Goal: Task Accomplishment & Management: Use online tool/utility

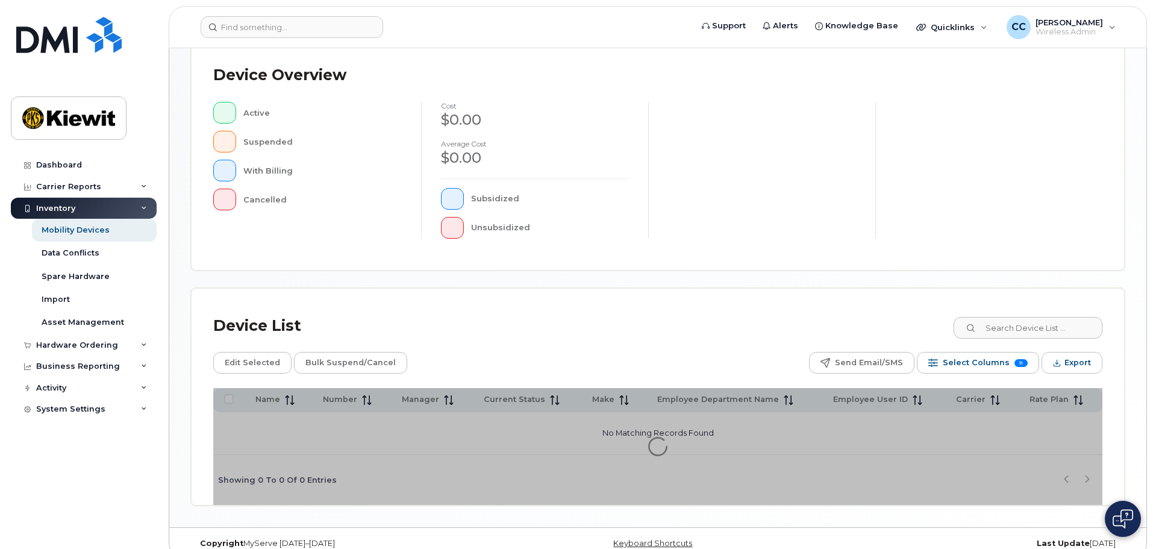
scroll to position [279, 0]
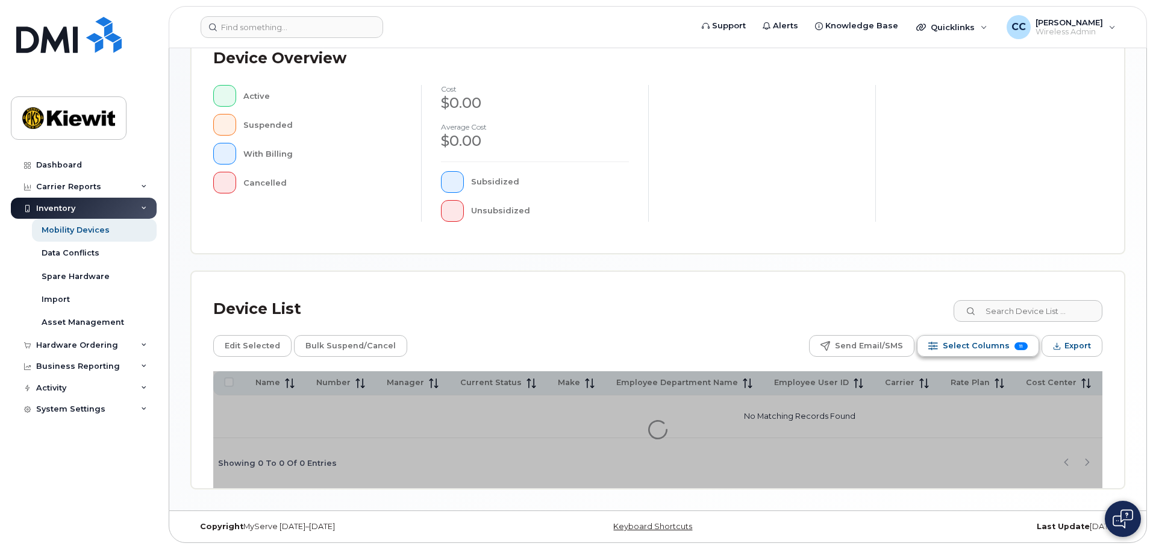
click at [967, 340] on span "Select Columns" at bounding box center [976, 346] width 67 height 18
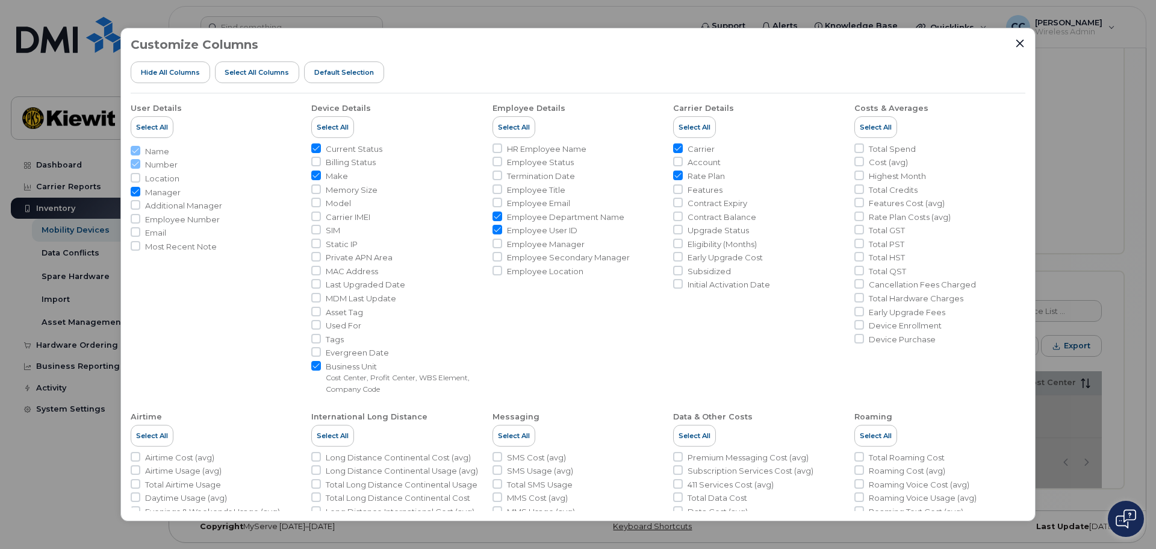
click at [1014, 41] on div "Customize Columns Hide All Columns Select all Columns Default Selection" at bounding box center [578, 65] width 895 height 55
click at [1026, 43] on div "Customize Columns Hide All Columns Select all Columns Default Selection User De…" at bounding box center [578, 275] width 916 height 494
click at [1023, 44] on icon "Close" at bounding box center [1021, 44] width 10 height 10
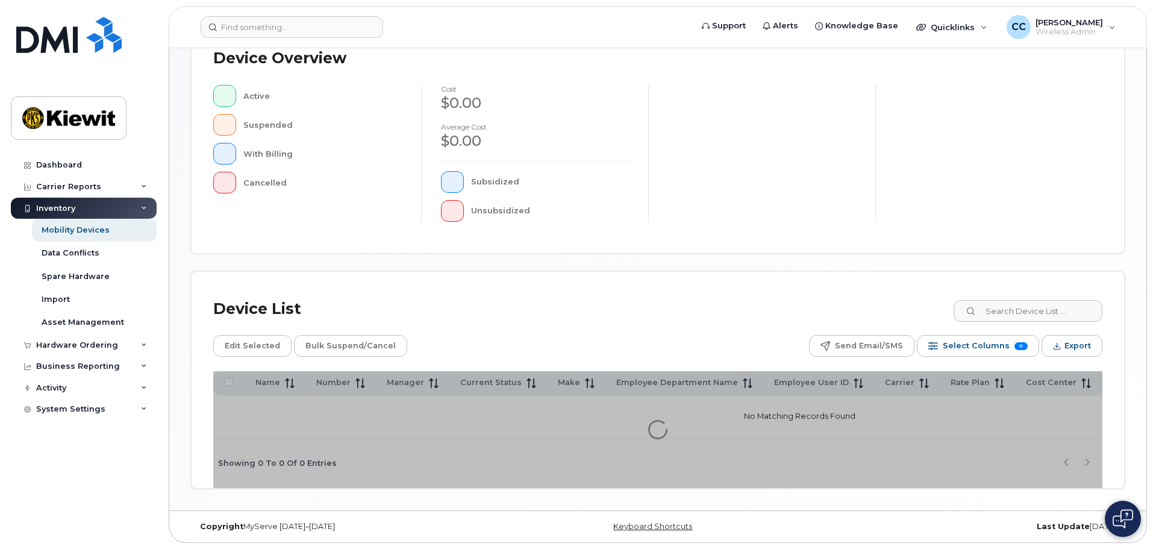
scroll to position [283, 0]
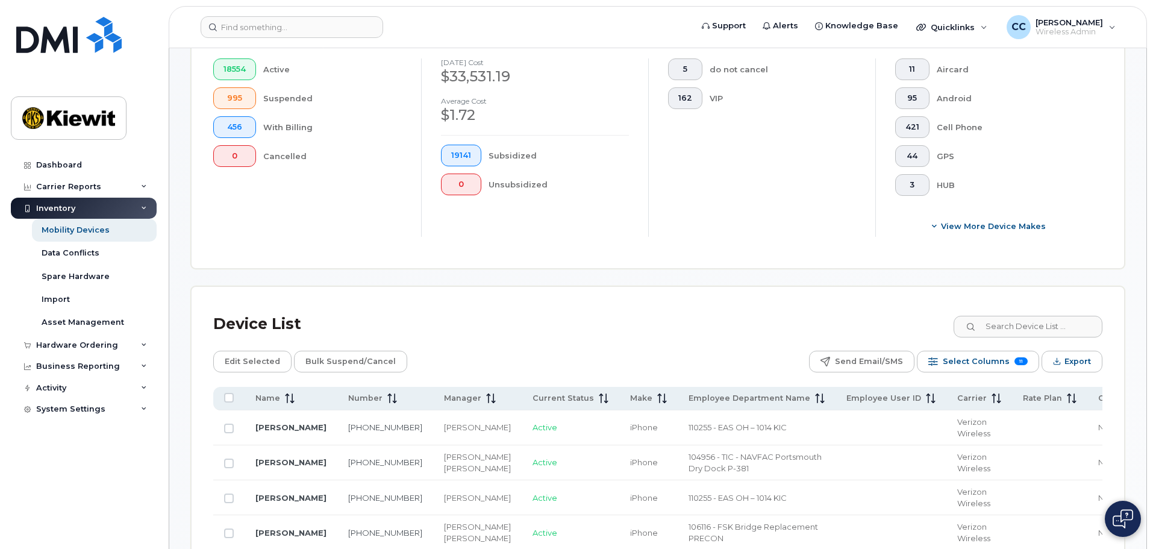
scroll to position [364, 0]
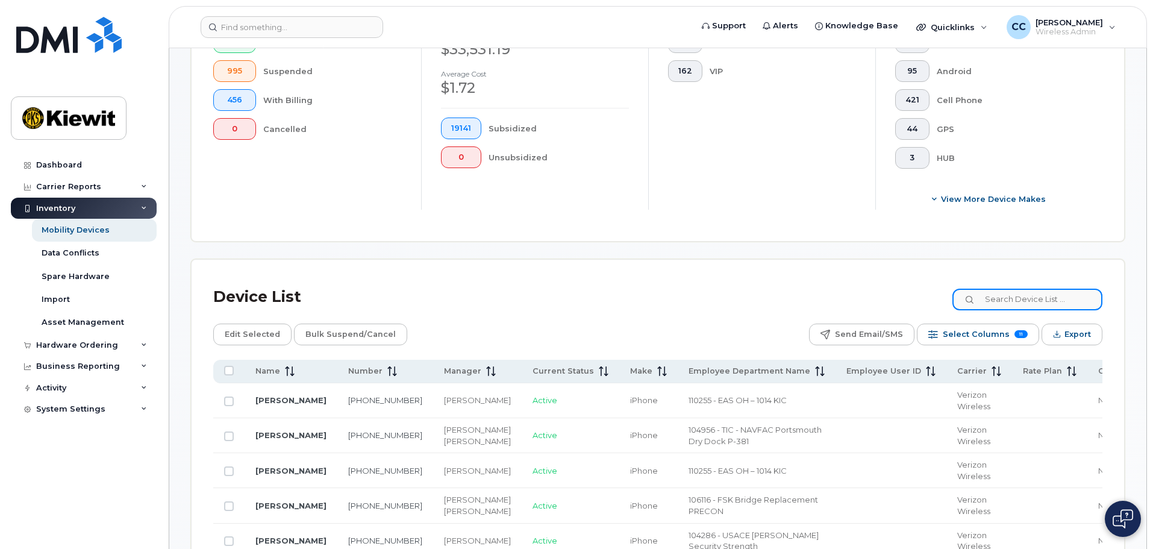
click at [1004, 295] on input at bounding box center [1027, 300] width 150 height 22
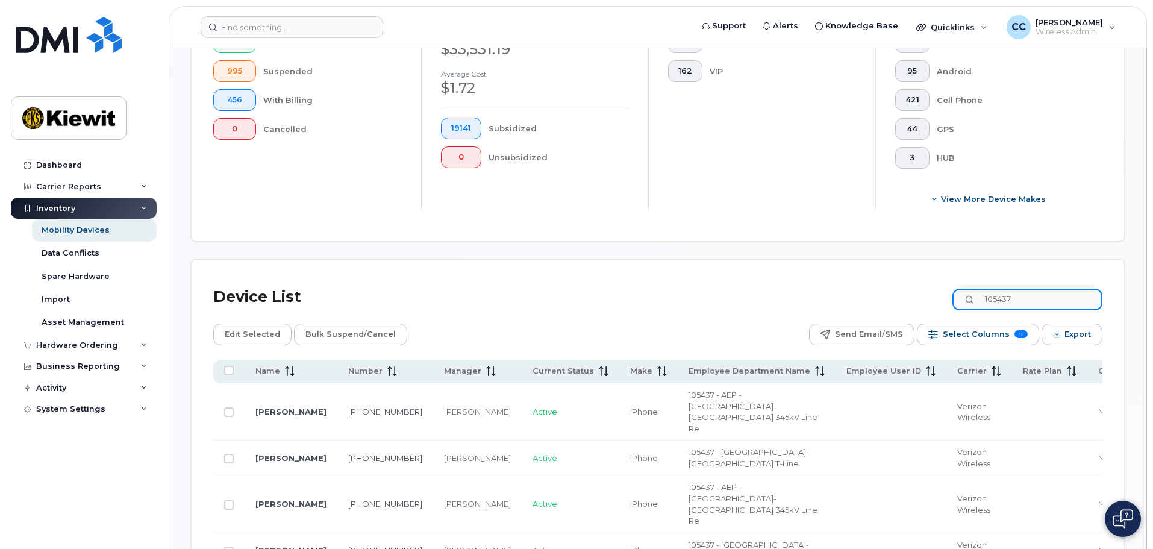
type input "105437."
click at [847, 289] on div "Device List 105437." at bounding box center [657, 296] width 889 height 31
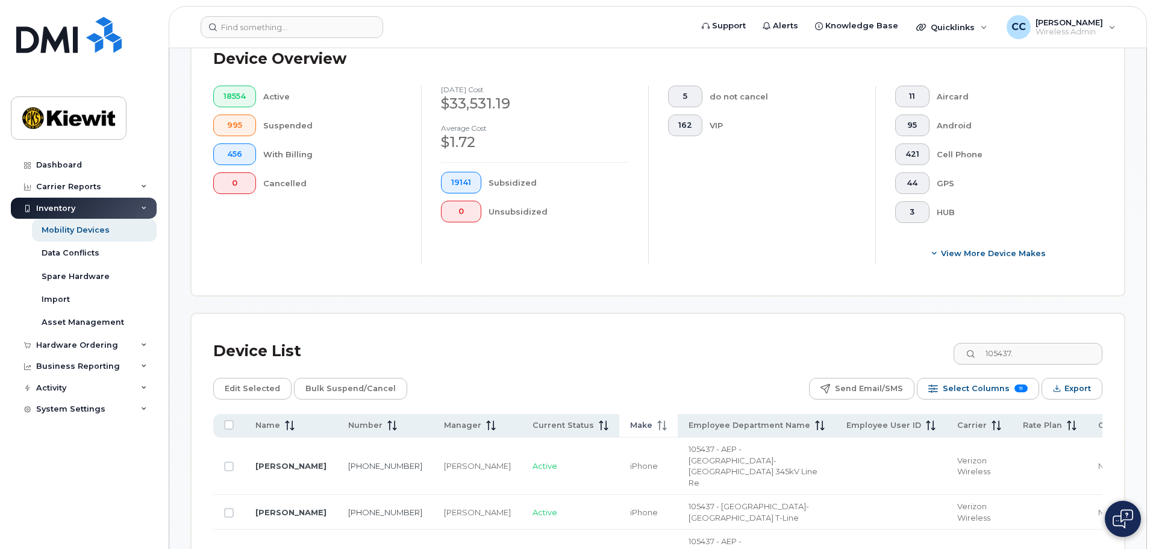
scroll to position [304, 0]
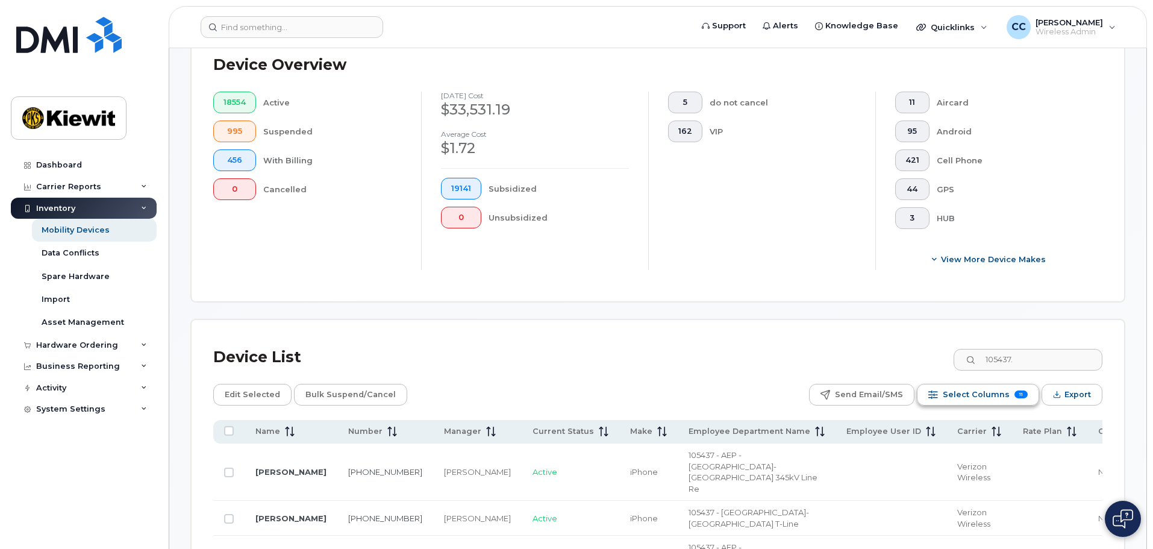
click at [978, 387] on span "Select Columns" at bounding box center [976, 394] width 67 height 18
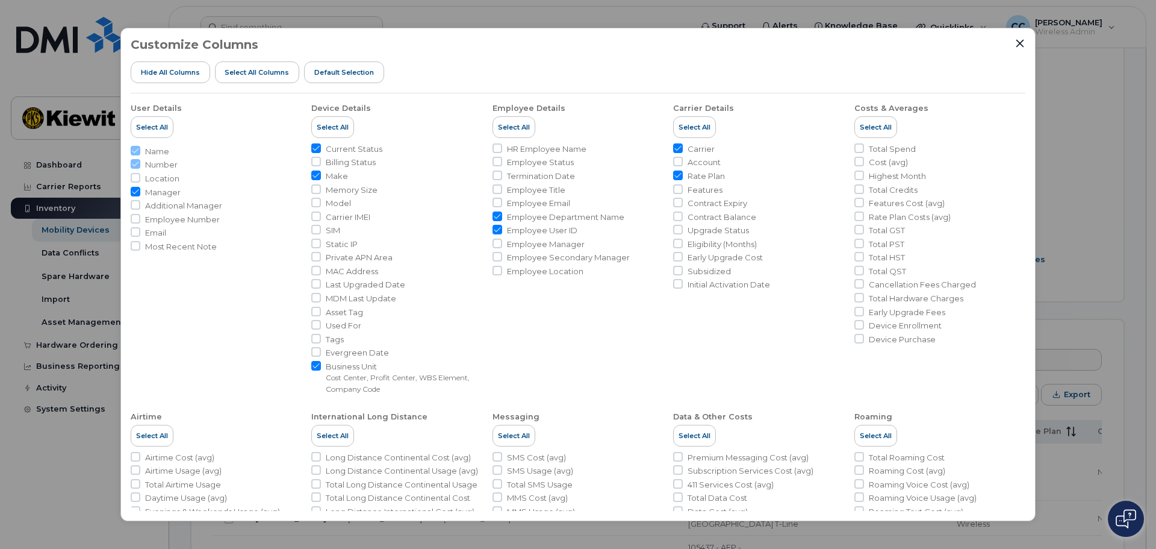
click at [496, 228] on input "Employee User ID" at bounding box center [498, 230] width 10 height 10
checkbox input "false"
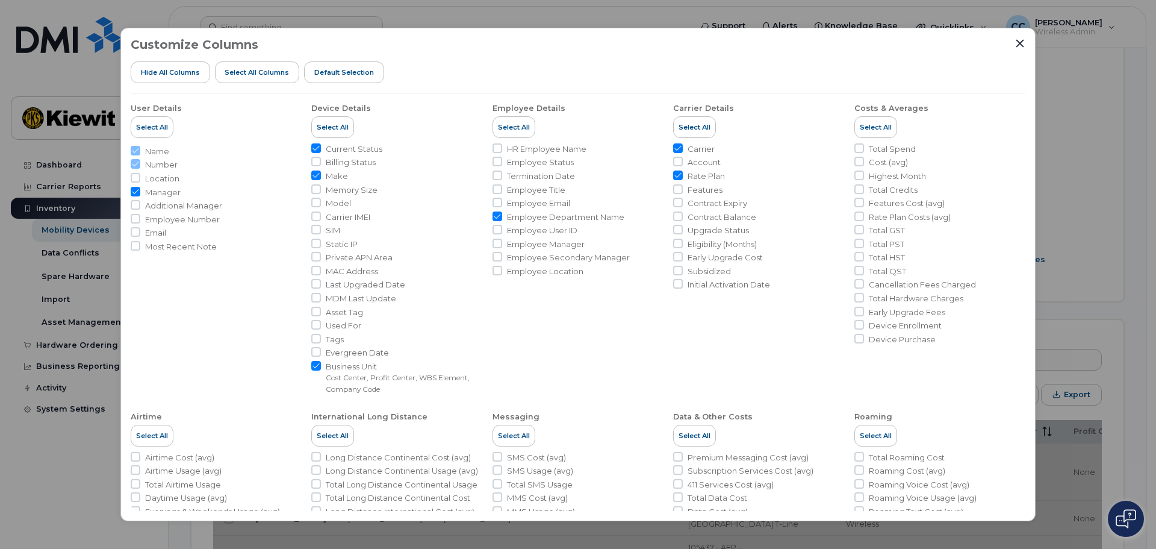
click at [558, 203] on span "Employee Email" at bounding box center [538, 203] width 63 height 11
click at [502, 203] on input "Employee Email" at bounding box center [498, 203] width 10 height 10
checkbox input "true"
click at [1017, 40] on icon "Close" at bounding box center [1021, 43] width 8 height 8
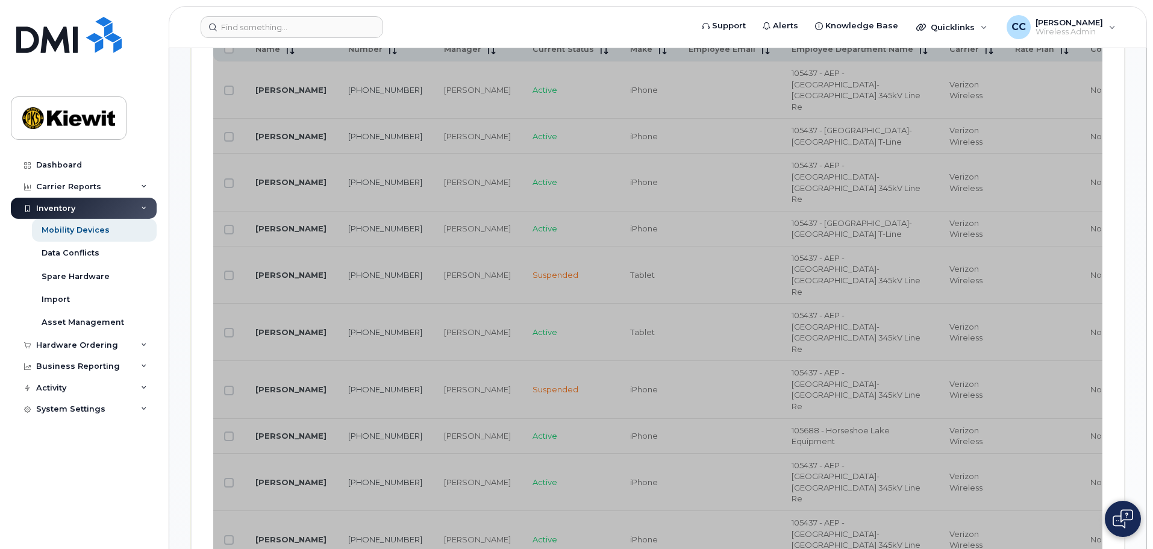
scroll to position [846, 0]
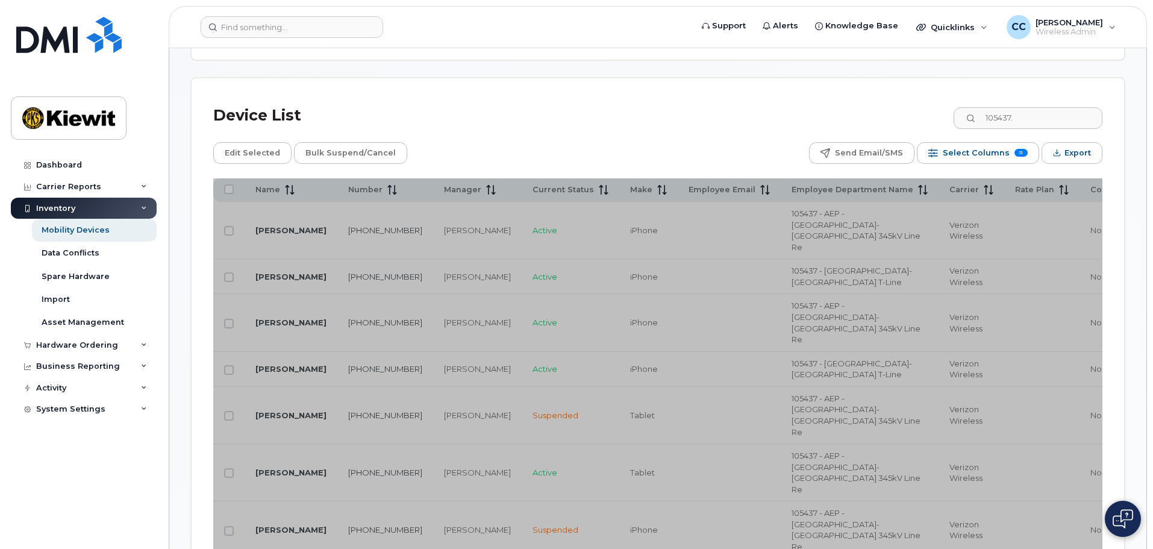
scroll to position [545, 0]
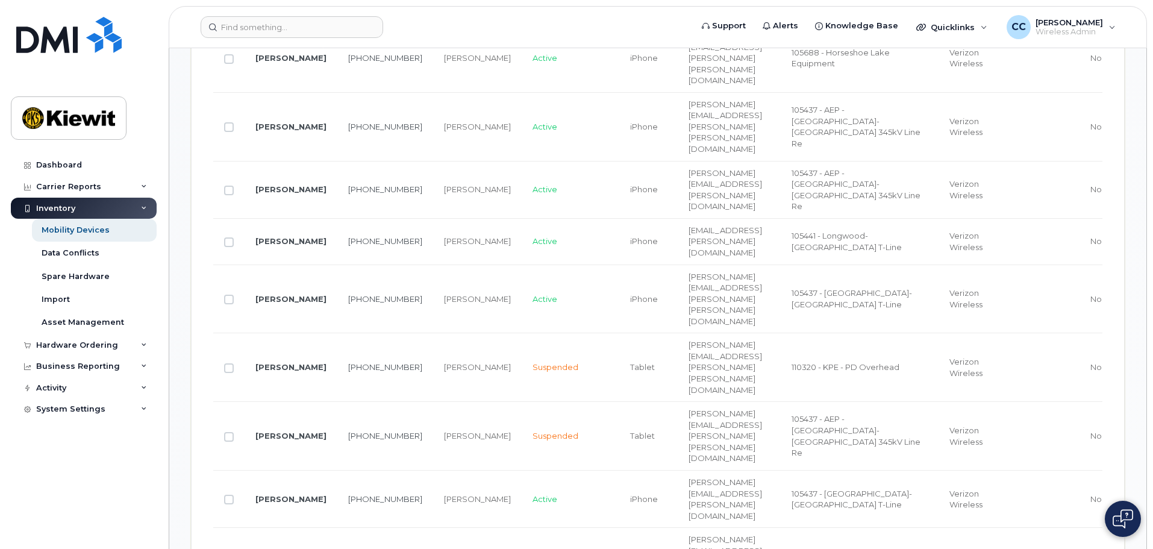
scroll to position [1208, 0]
